Goal: Register for event/course

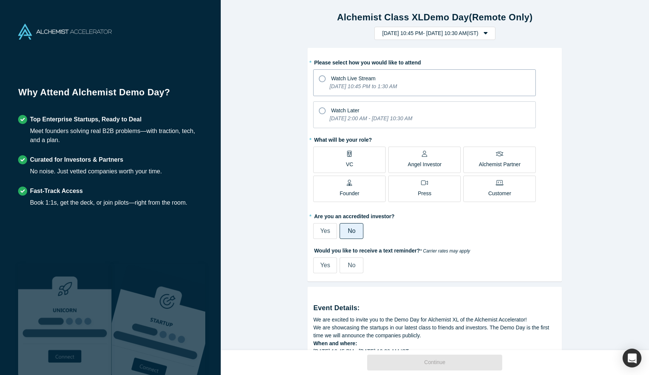
click at [320, 78] on icon at bounding box center [322, 78] width 7 height 7
click at [0, 0] on input "Watch Live Stream [DATE] 10:45 PM to 1:30 AM" at bounding box center [0, 0] width 0 height 0
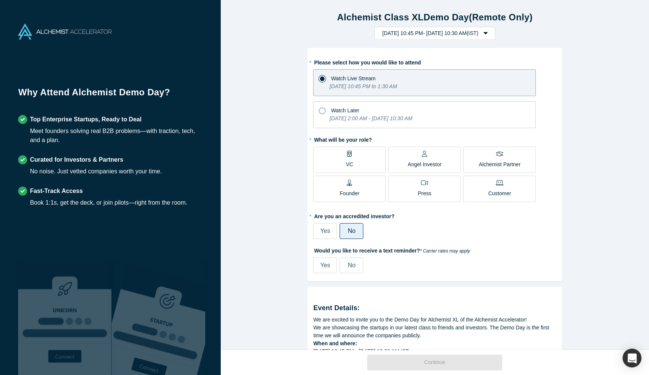
click at [492, 186] on div "Customer" at bounding box center [499, 189] width 23 height 18
click at [0, 0] on input "Customer" at bounding box center [0, 0] width 0 height 0
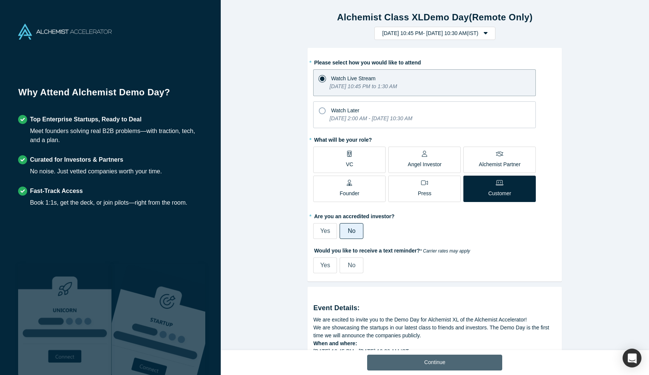
click at [412, 366] on button "Continue" at bounding box center [434, 363] width 135 height 16
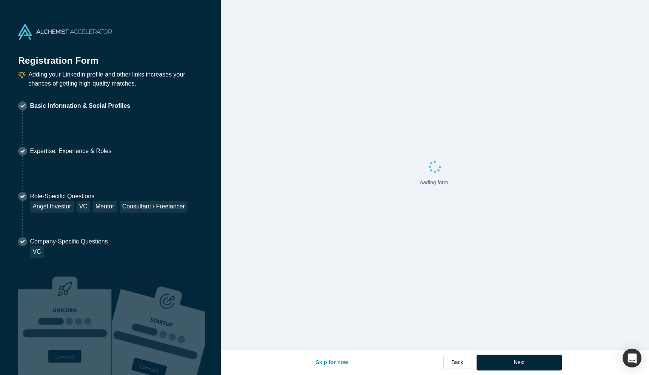
select select "IN"
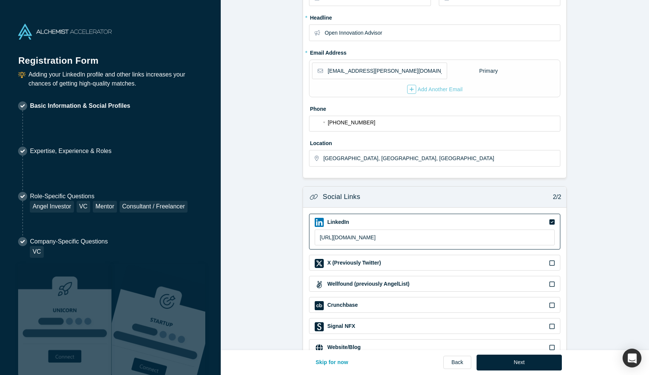
scroll to position [139, 0]
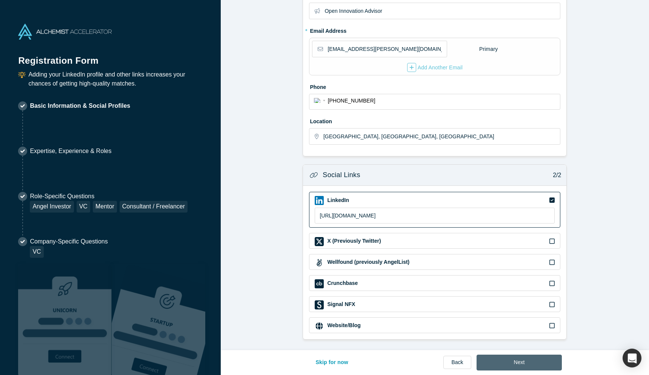
click at [534, 363] on button "Next" at bounding box center [520, 363] width 86 height 16
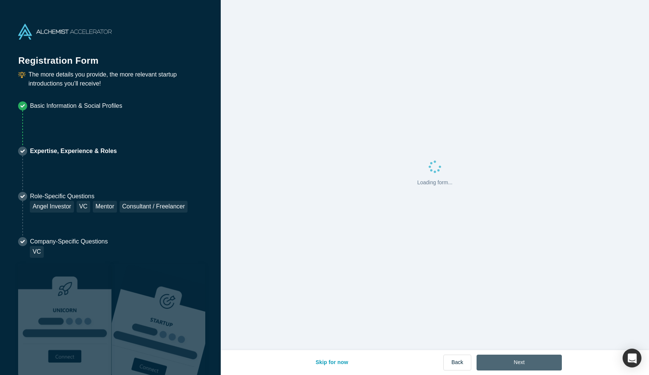
scroll to position [0, 0]
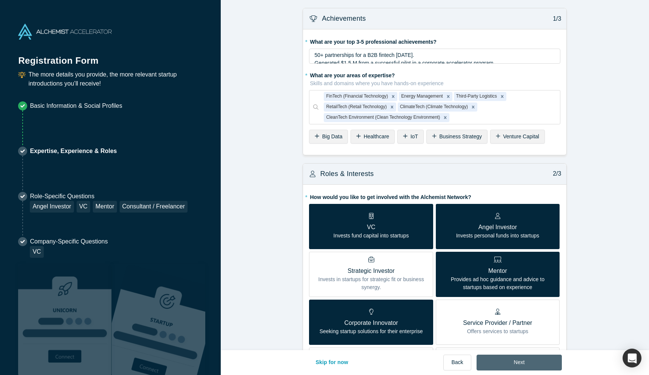
click at [523, 366] on button "Next" at bounding box center [520, 363] width 86 height 16
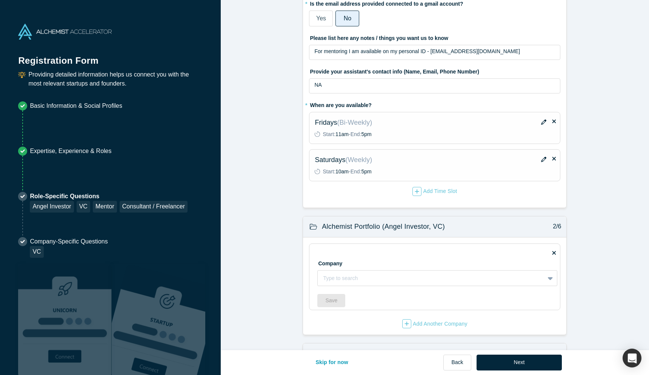
scroll to position [298, 0]
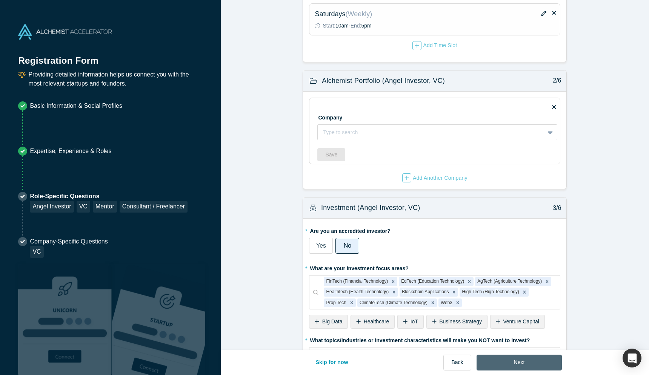
click at [503, 361] on button "Next" at bounding box center [520, 363] width 86 height 16
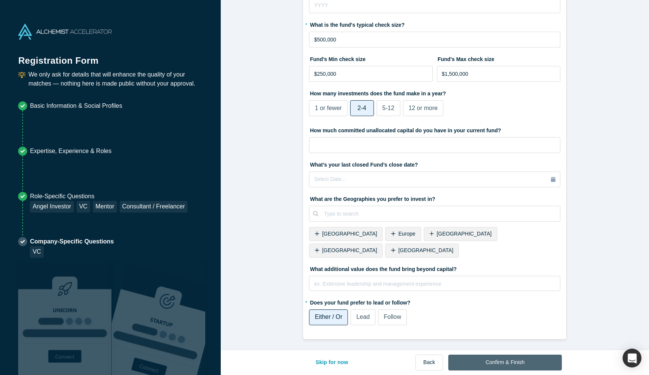
scroll to position [0, 0]
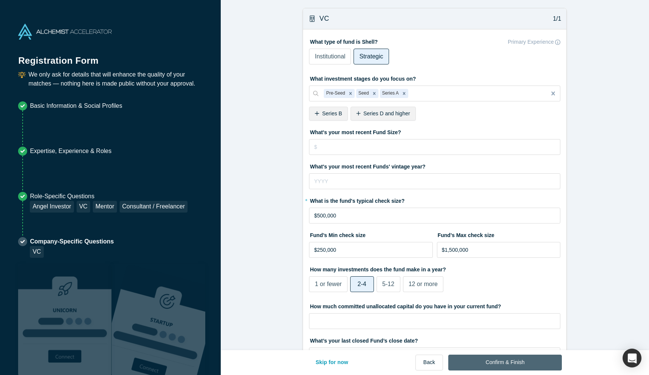
click at [503, 361] on button "Confirm & Finish" at bounding box center [505, 363] width 114 height 16
